Goal: Navigation & Orientation: Find specific page/section

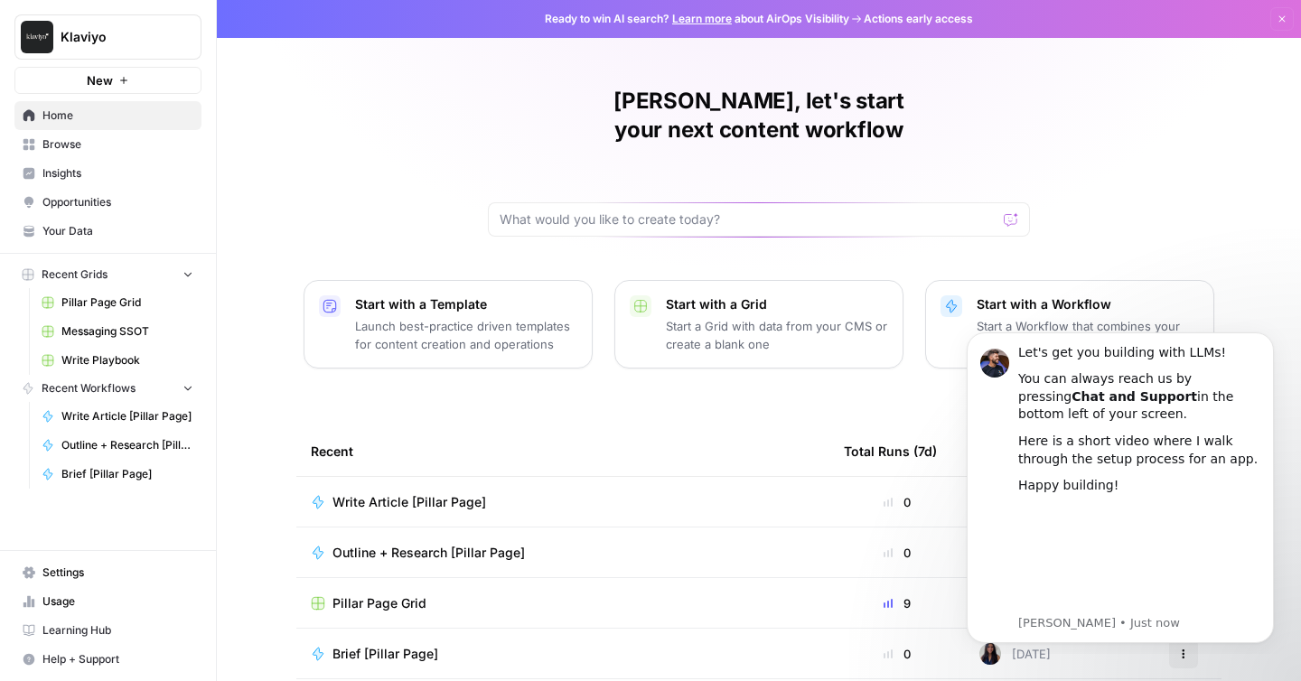
click at [130, 136] on span "Browse" at bounding box center [117, 144] width 151 height 16
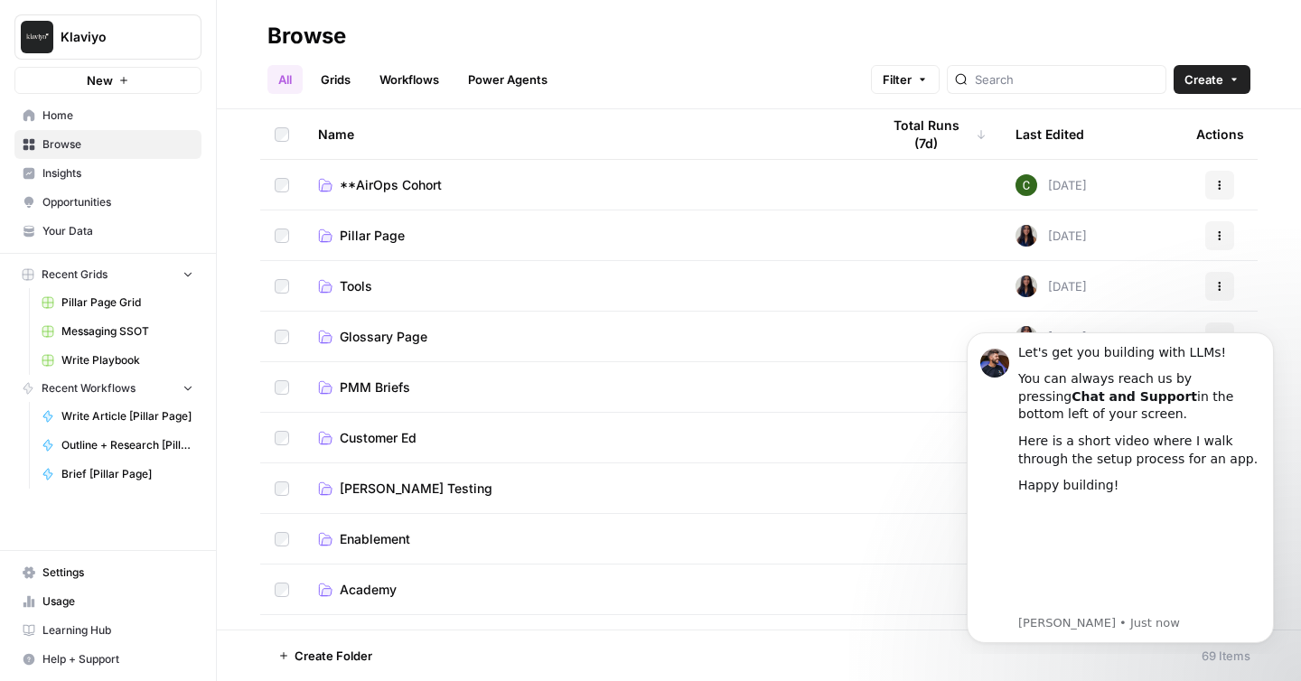
click at [347, 77] on link "Grids" at bounding box center [335, 79] width 51 height 29
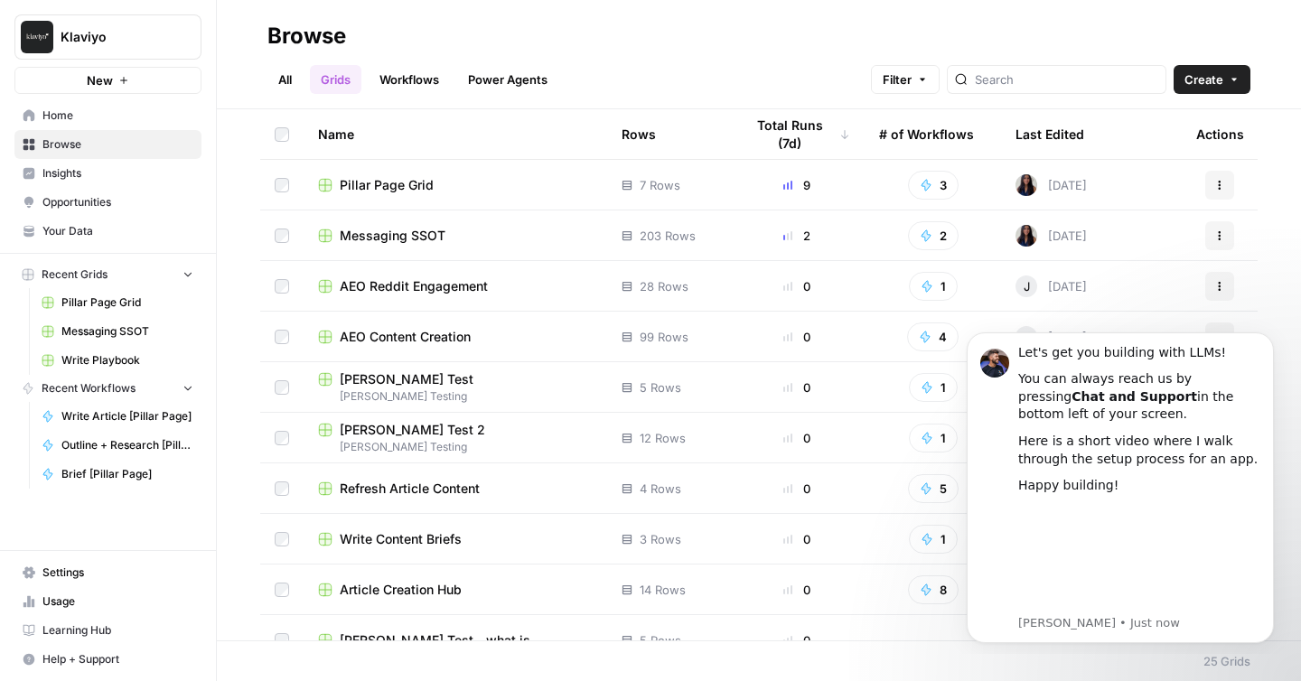
click at [411, 77] on link "Workflows" at bounding box center [409, 79] width 81 height 29
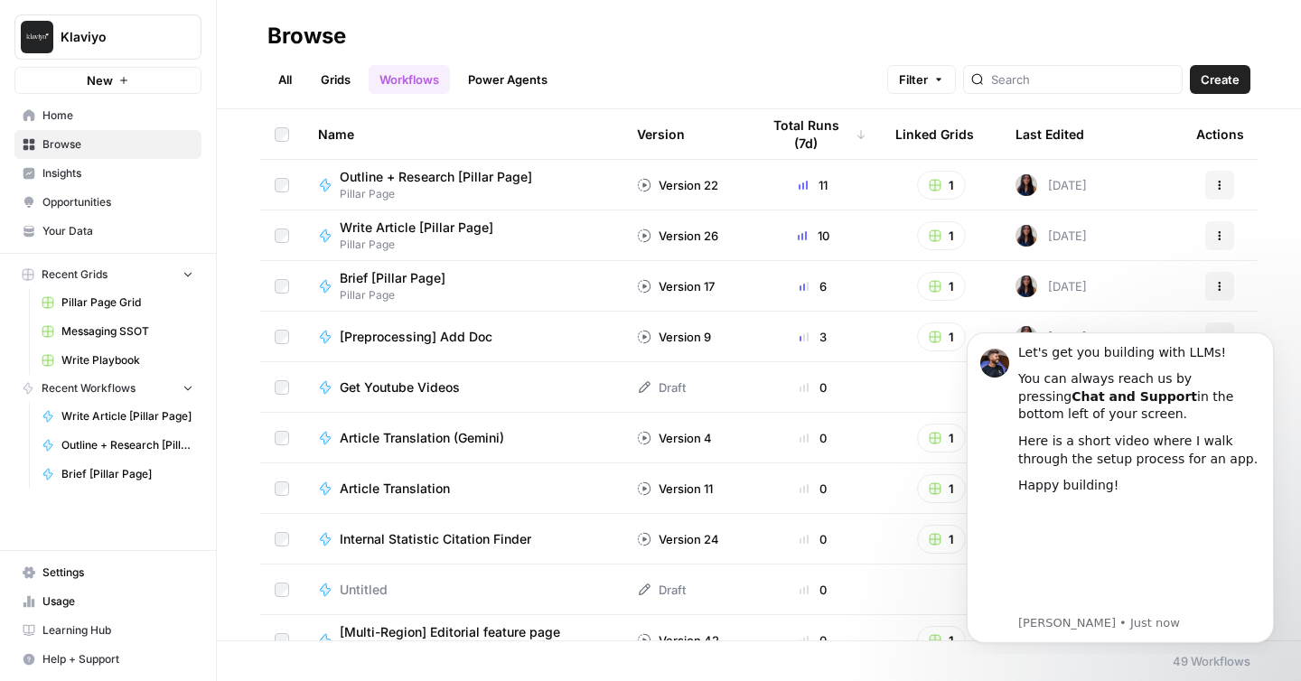
click at [535, 88] on link "Power Agents" at bounding box center [507, 79] width 101 height 29
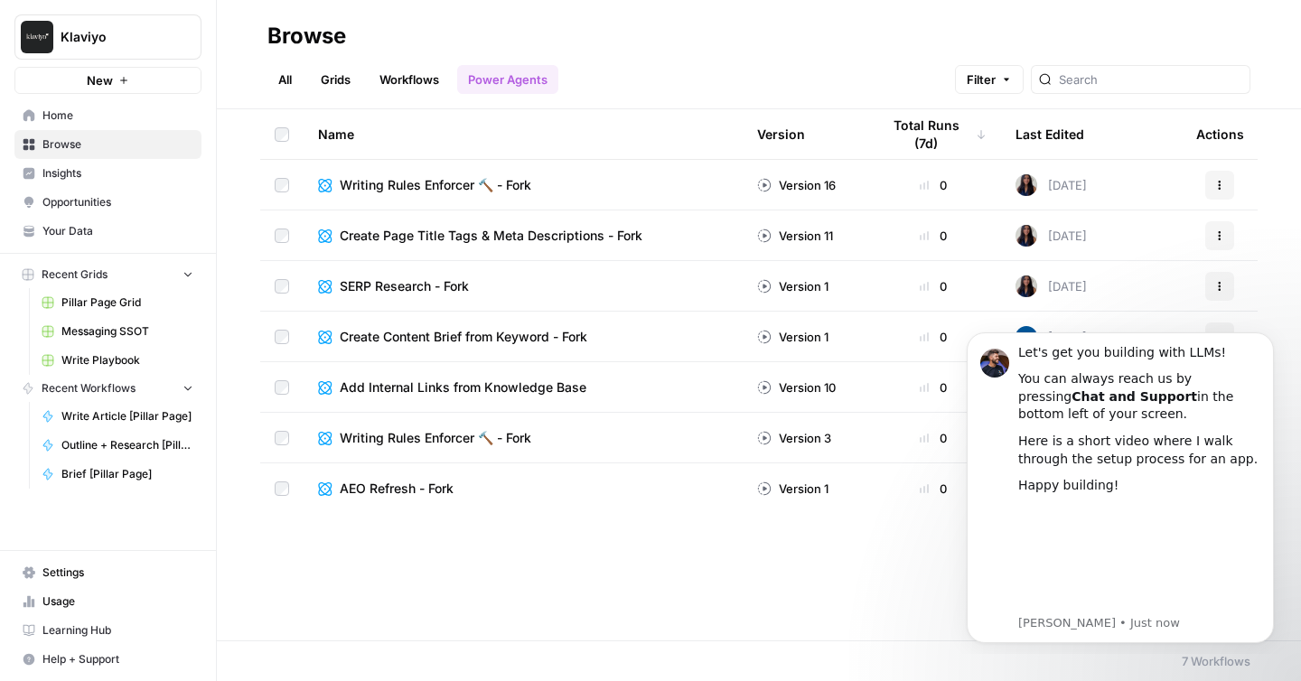
click at [293, 72] on link "All" at bounding box center [284, 79] width 35 height 29
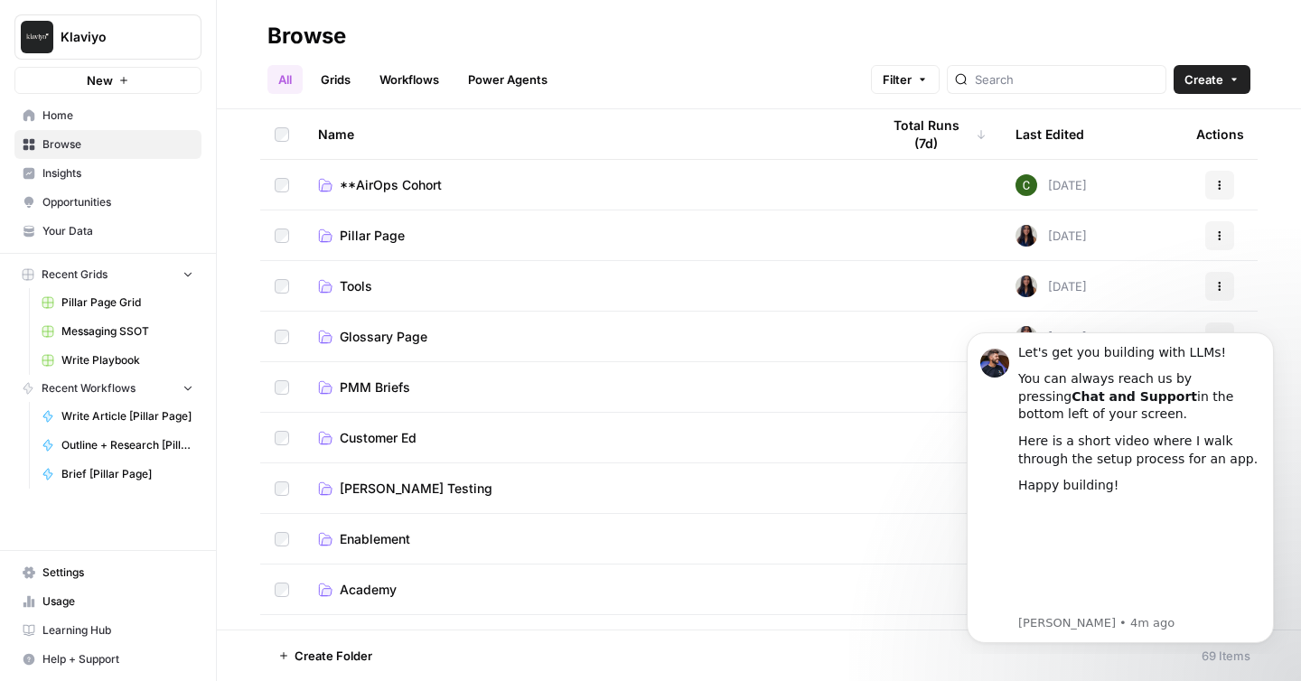
click at [97, 637] on span "Learning Hub" at bounding box center [117, 630] width 151 height 16
